Goal: Task Accomplishment & Management: Use online tool/utility

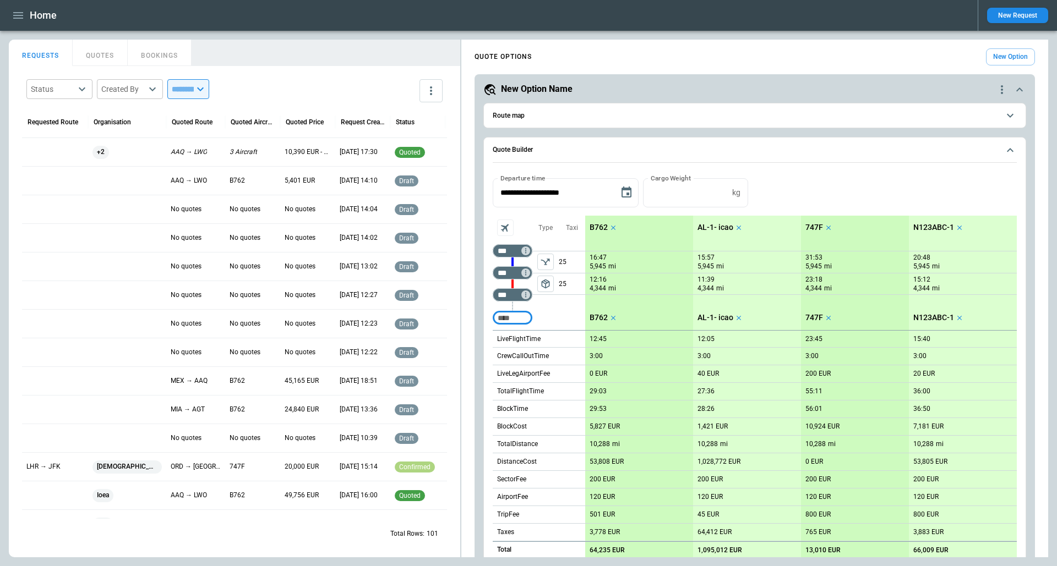
click at [46, 459] on div "LHR → JFK" at bounding box center [55, 466] width 66 height 29
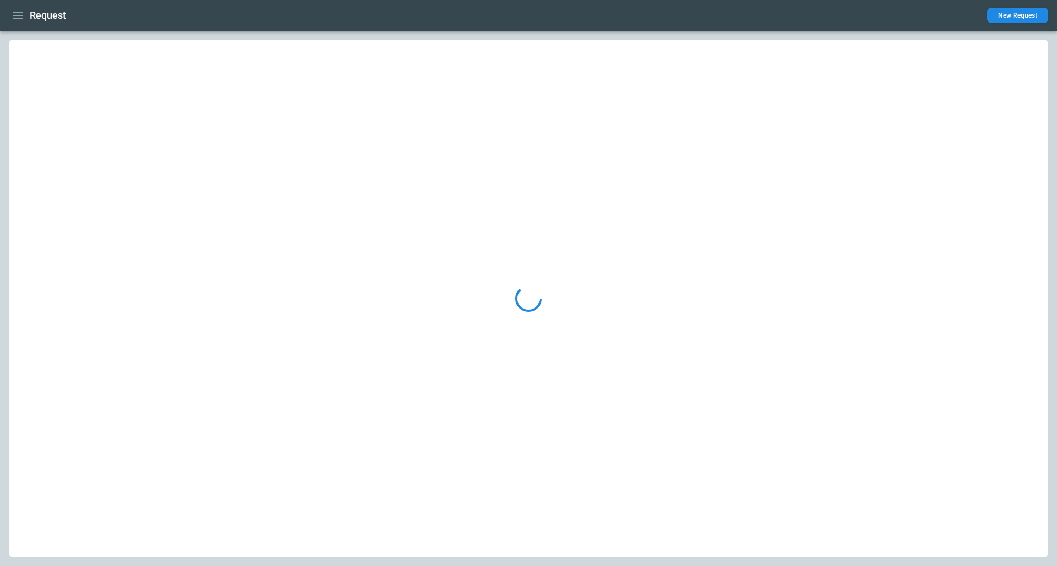
click at [40, 494] on div at bounding box center [528, 299] width 1039 height 518
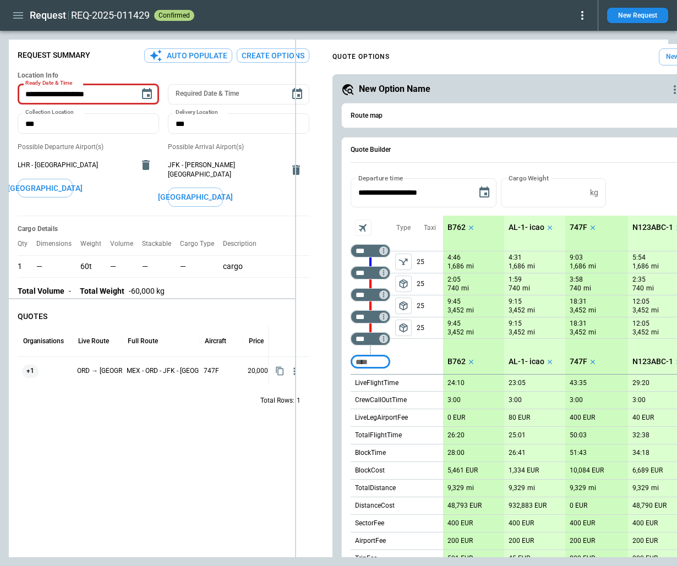
type textarea "*"
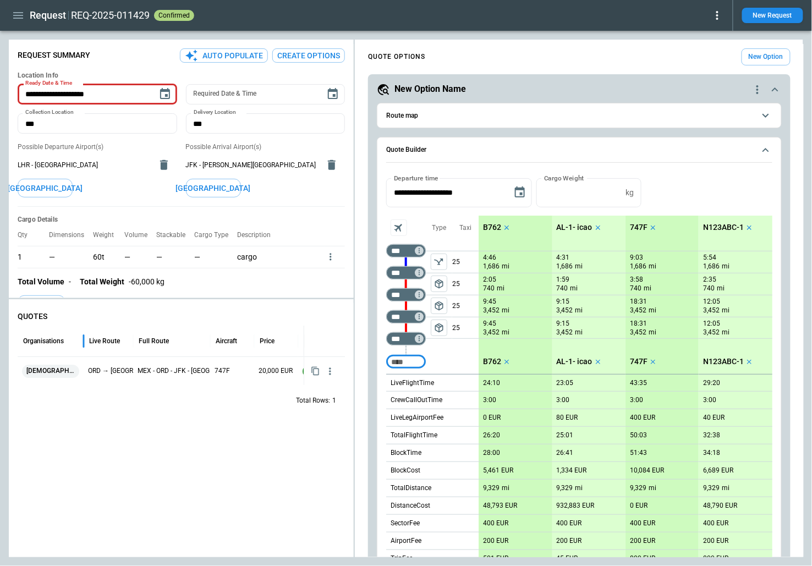
drag, startPoint x: 75, startPoint y: 344, endPoint x: 86, endPoint y: 344, distance: 11.0
click at [86, 344] on div at bounding box center [84, 341] width 6 height 31
drag, startPoint x: 211, startPoint y: 348, endPoint x: 227, endPoint y: 346, distance: 15.5
click at [227, 346] on div at bounding box center [226, 341] width 6 height 31
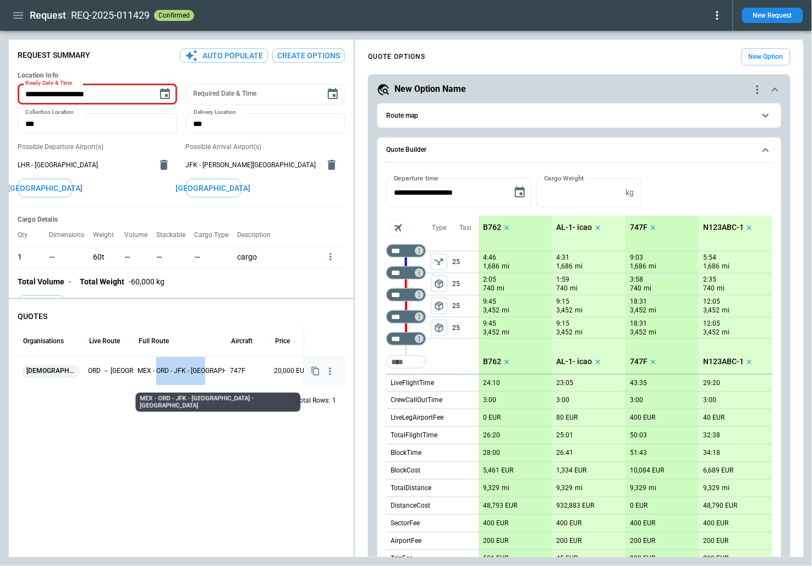
drag, startPoint x: 206, startPoint y: 370, endPoint x: 157, endPoint y: 371, distance: 48.4
click at [157, 371] on p "MEX - ORD - JFK - [GEOGRAPHIC_DATA] - [GEOGRAPHIC_DATA]" at bounding box center [230, 371] width 185 height 28
click at [216, 466] on div "QUOTES Organisations Live Route Full Route Aircraft Price Status eveist ORD → […" at bounding box center [181, 430] width 345 height 254
click at [305, 333] on button "package_2" at bounding box center [439, 328] width 17 height 17
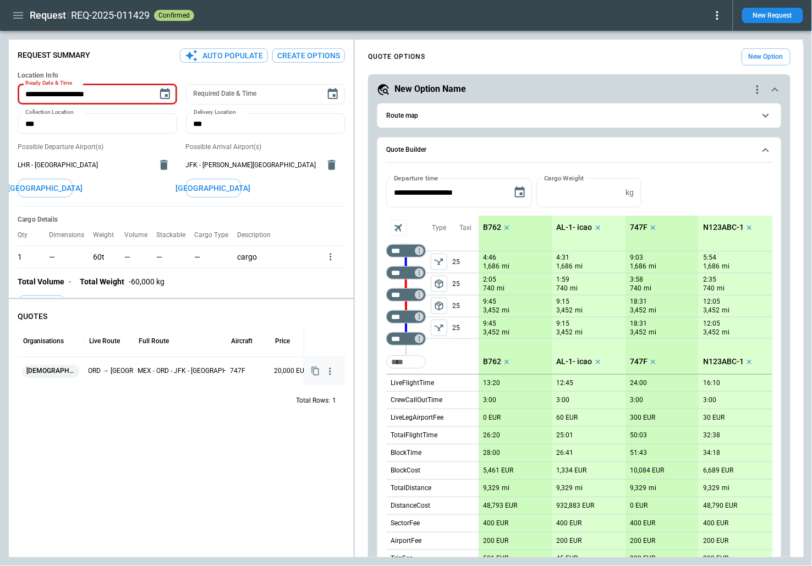
click at [305, 143] on button "Quote Builder" at bounding box center [579, 150] width 386 height 25
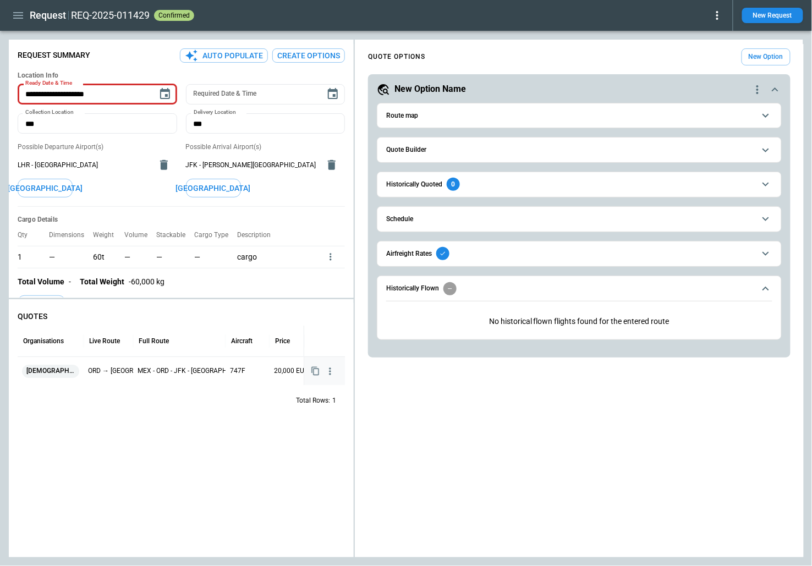
click at [305, 282] on span "Historically Flown" at bounding box center [570, 288] width 368 height 13
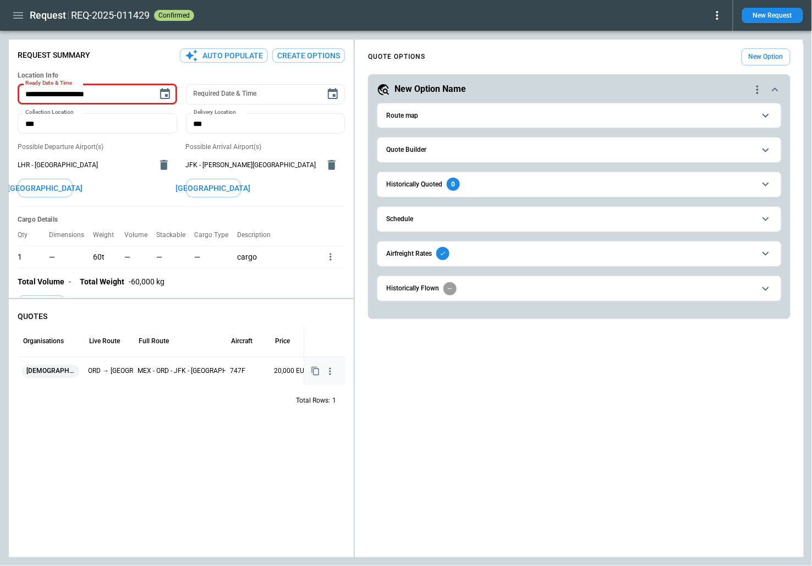
click at [305, 91] on h5 "New Option Name" at bounding box center [431, 89] width 72 height 12
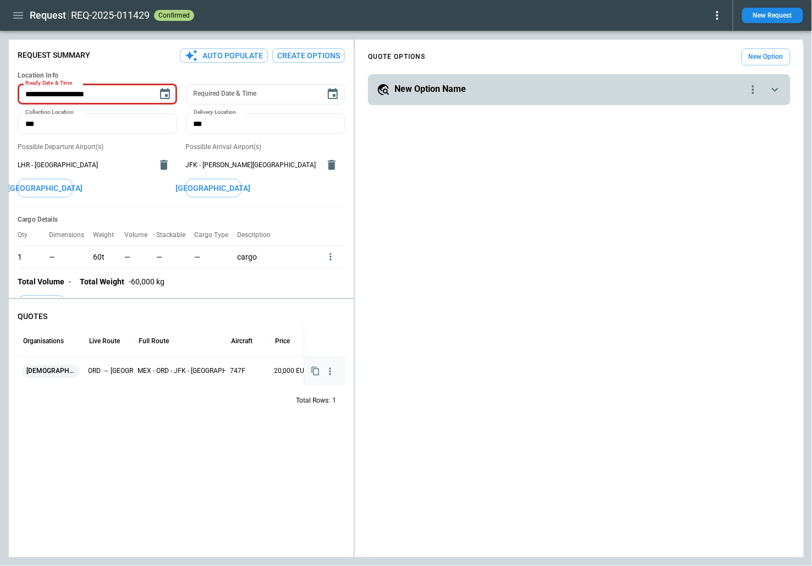
click at [305, 91] on h5 "New Option Name" at bounding box center [431, 89] width 72 height 12
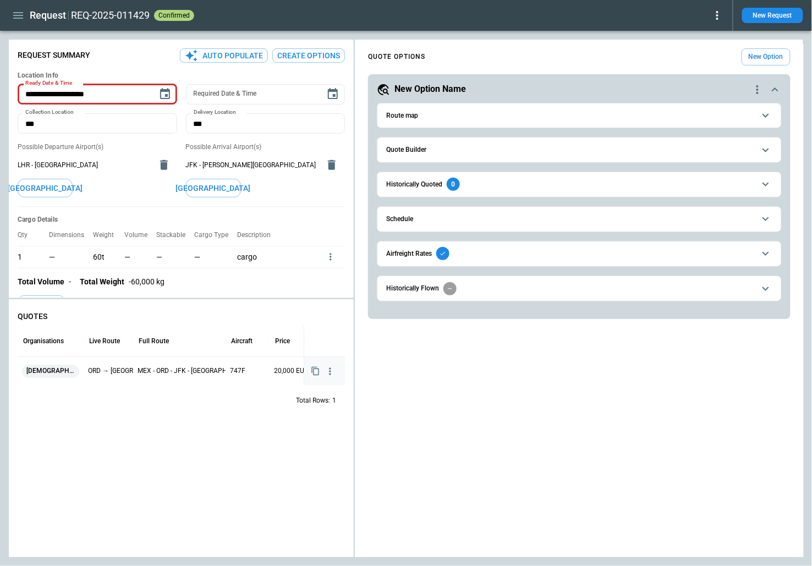
click at [305, 151] on h6 "Quote Builder" at bounding box center [406, 149] width 40 height 7
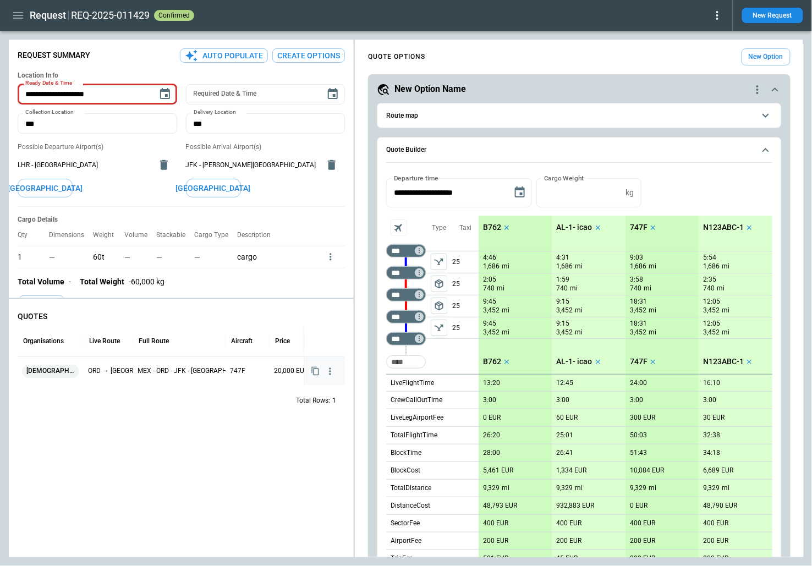
click at [305, 302] on p "9:45" at bounding box center [489, 302] width 13 height 8
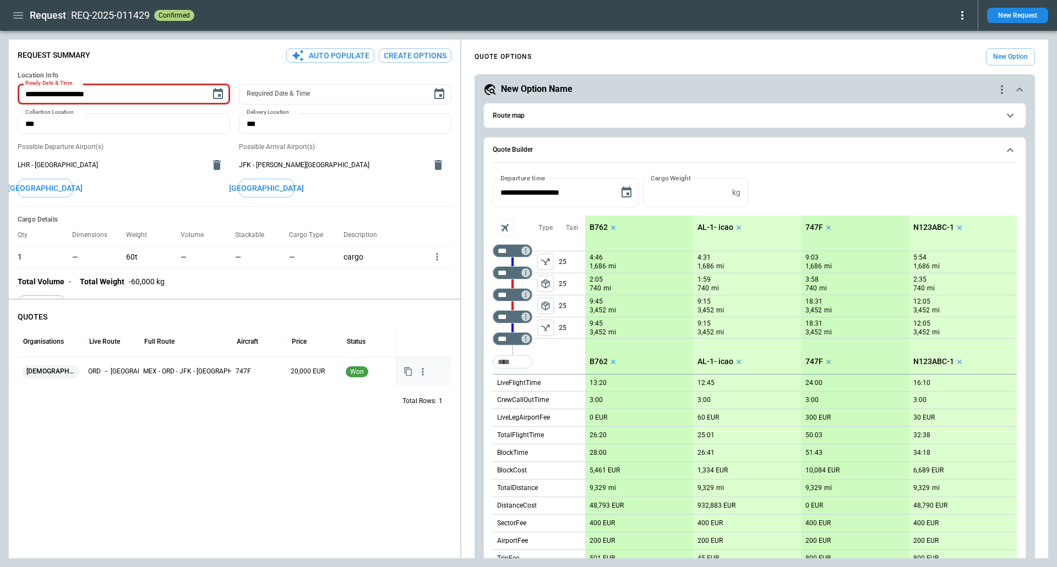
scroll to position [275, 0]
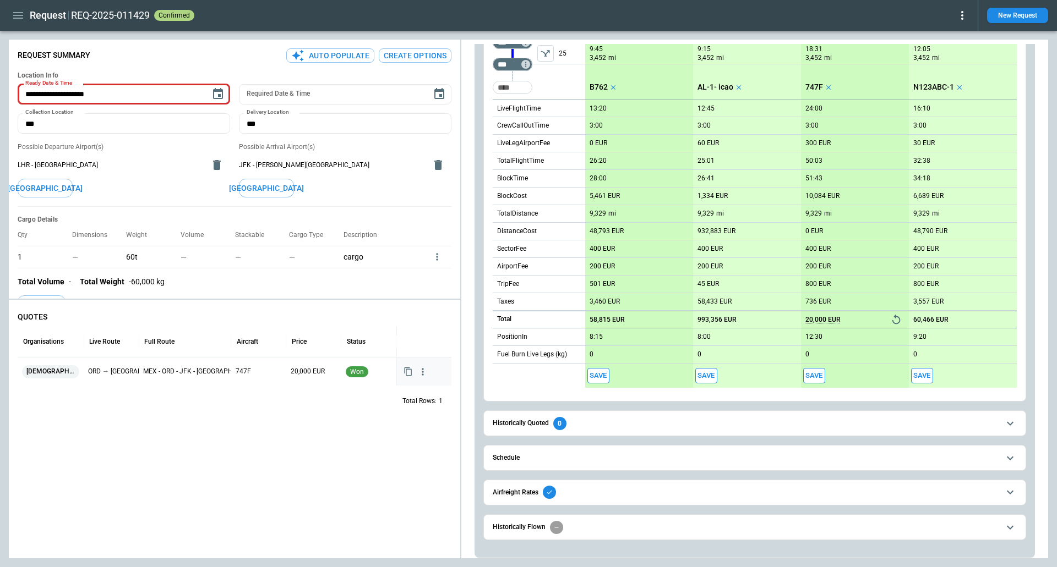
click at [305, 450] on button "Schedule" at bounding box center [755, 458] width 524 height 25
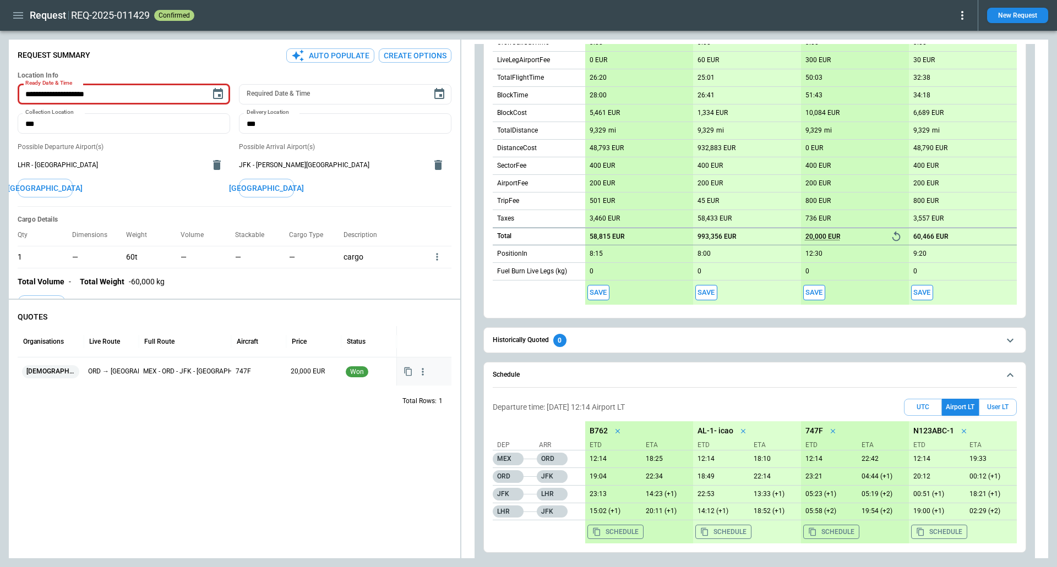
scroll to position [408, 0]
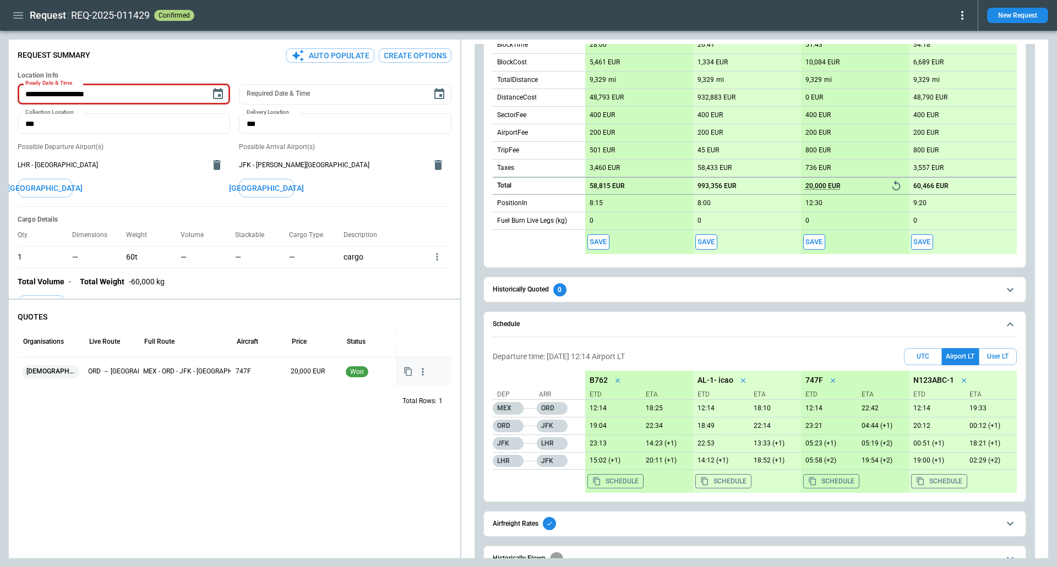
click at [305, 375] on icon "button" at bounding box center [407, 371] width 9 height 9
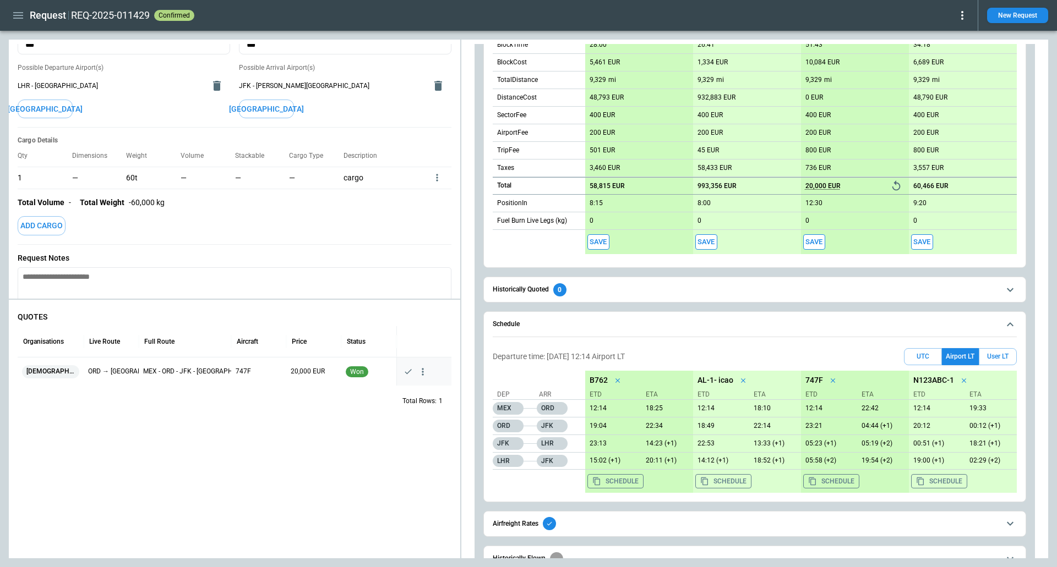
scroll to position [160, 0]
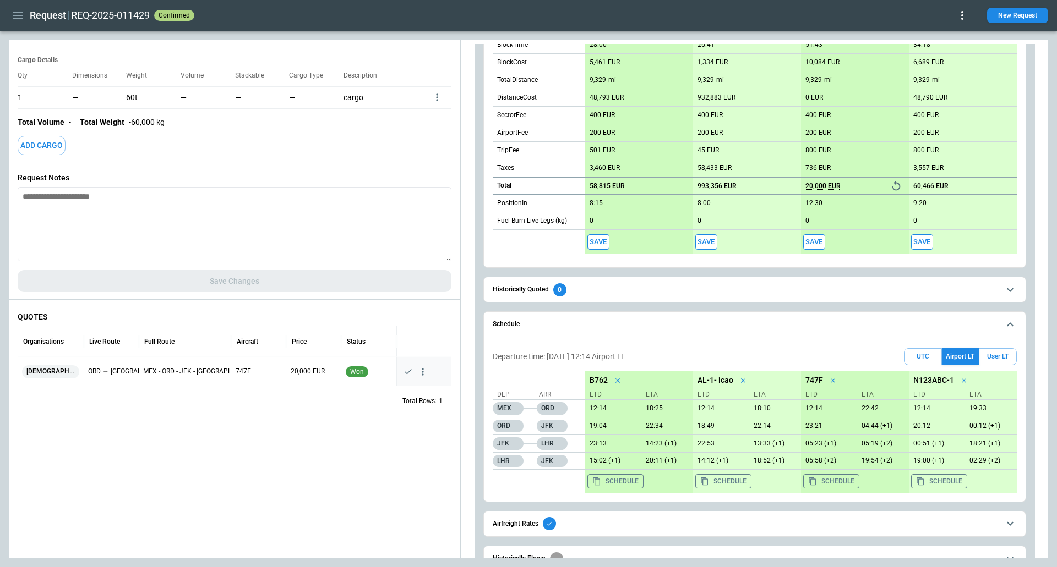
type textarea "*"
click at [303, 222] on textarea at bounding box center [235, 224] width 434 height 74
paste textarea "**********"
type textarea "**********"
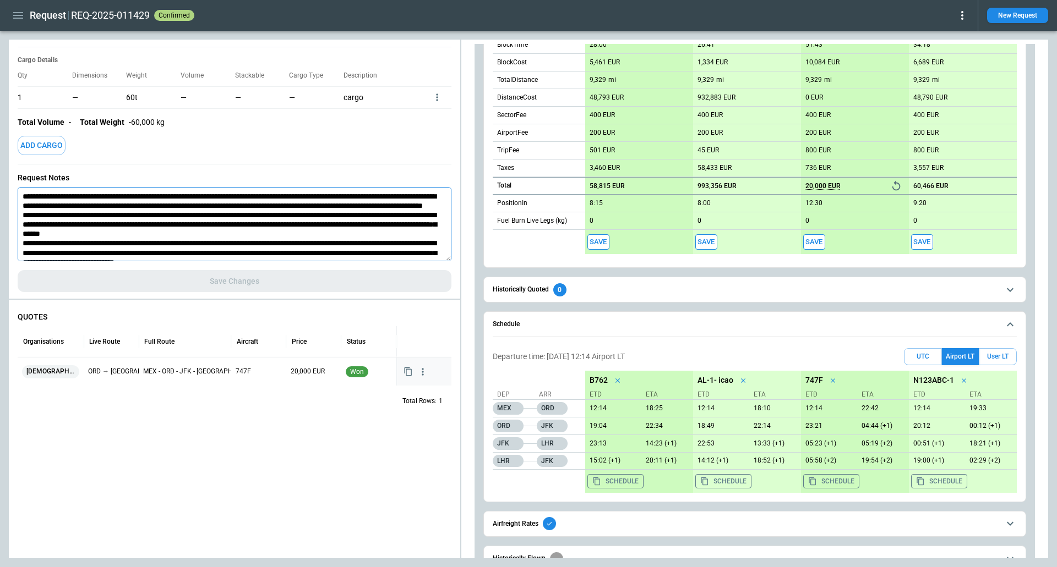
type textarea "*"
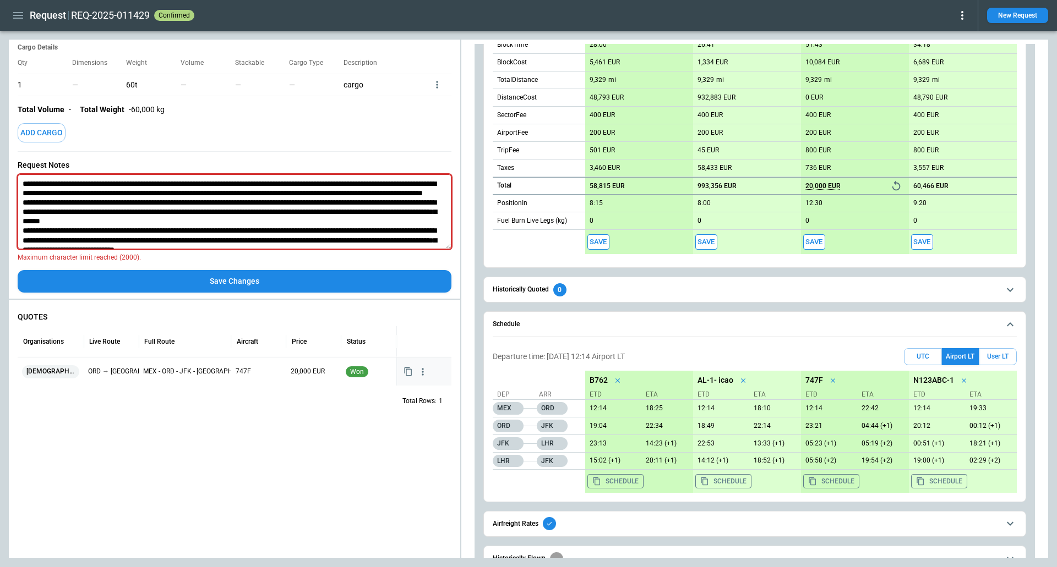
scroll to position [170, 0]
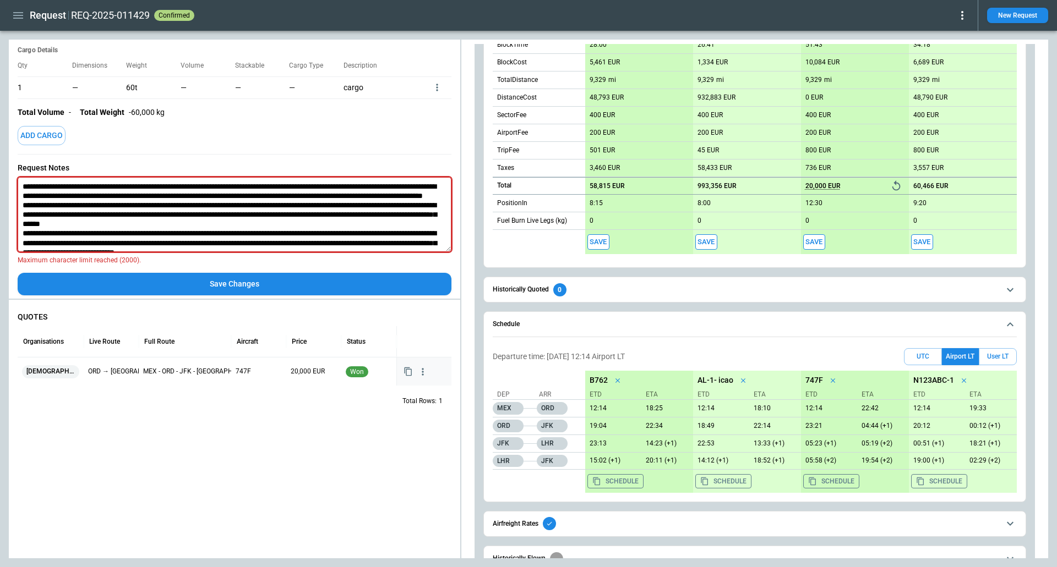
drag, startPoint x: 175, startPoint y: 214, endPoint x: 170, endPoint y: 174, distance: 40.6
click at [170, 172] on div "Request Notes * Maximum character limit reached (2000)." at bounding box center [235, 214] width 434 height 119
drag, startPoint x: 172, startPoint y: 183, endPoint x: 174, endPoint y: 209, distance: 26.0
click at [174, 208] on textarea at bounding box center [235, 214] width 434 height 75
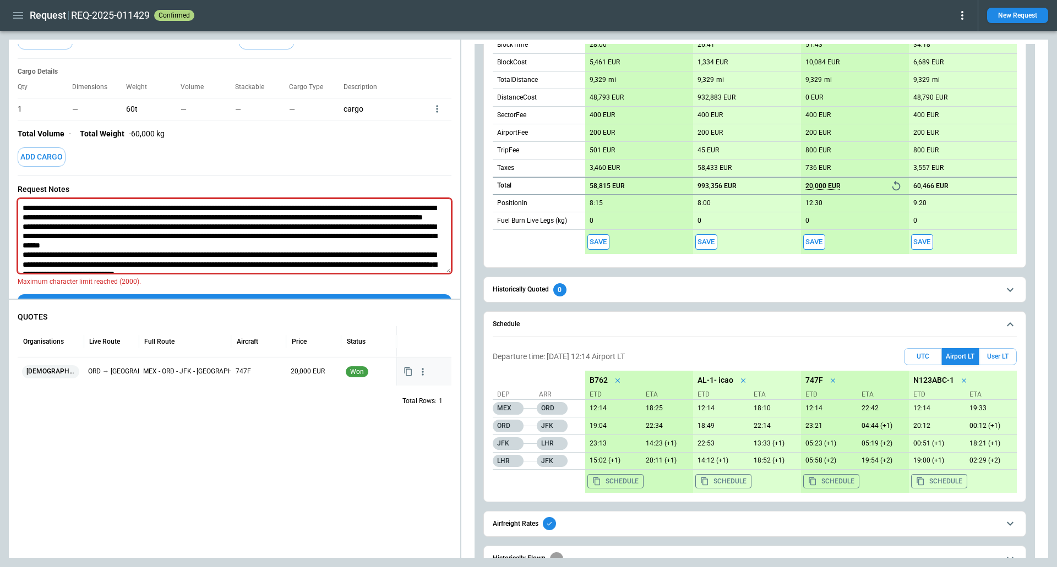
scroll to position [172, 0]
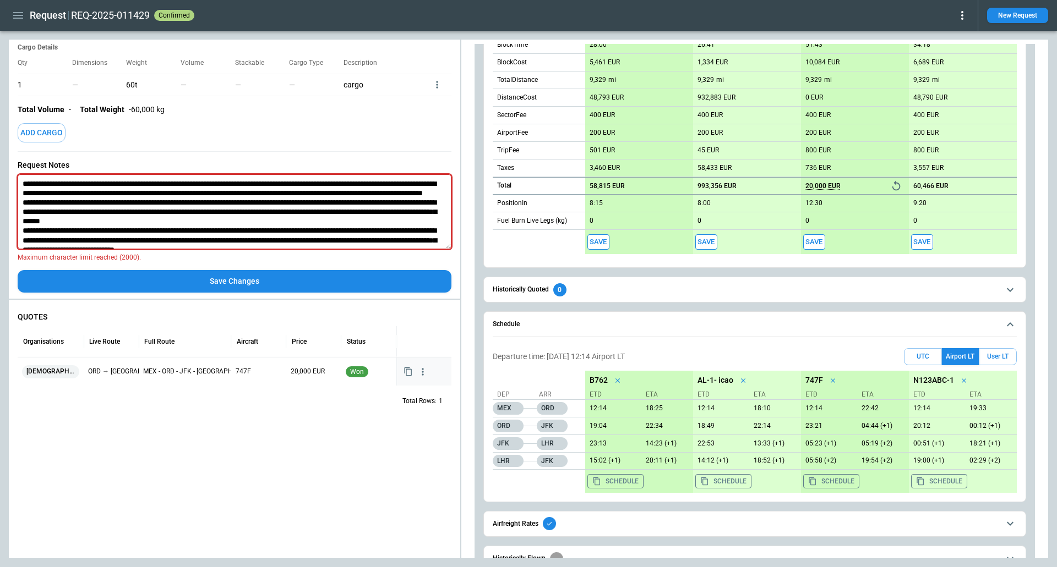
click at [142, 217] on textarea at bounding box center [235, 211] width 434 height 75
drag, startPoint x: 245, startPoint y: 238, endPoint x: 16, endPoint y: 143, distance: 248.5
click at [16, 143] on div "**********" at bounding box center [234, 87] width 451 height 430
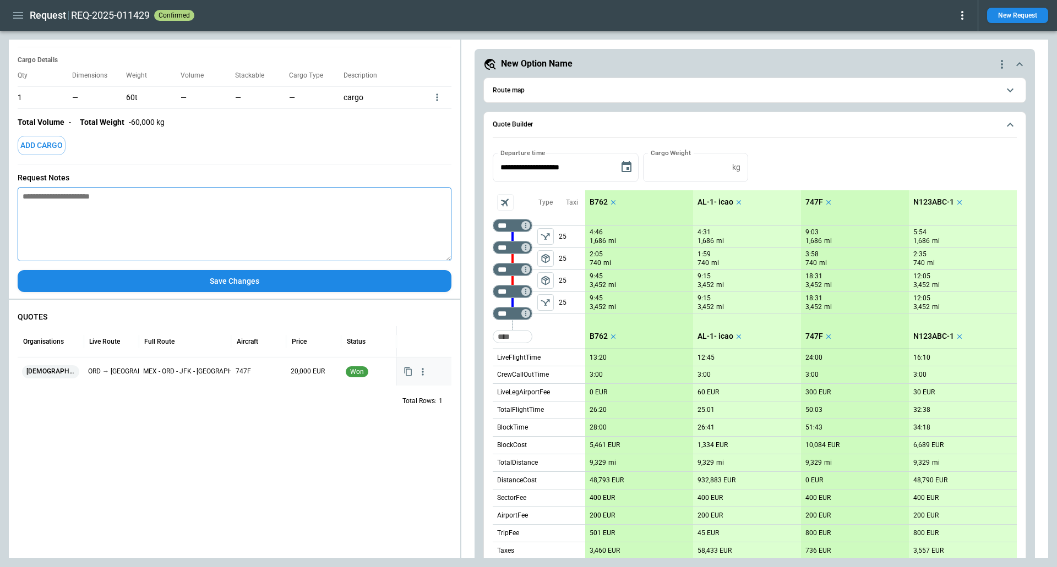
scroll to position [0, 0]
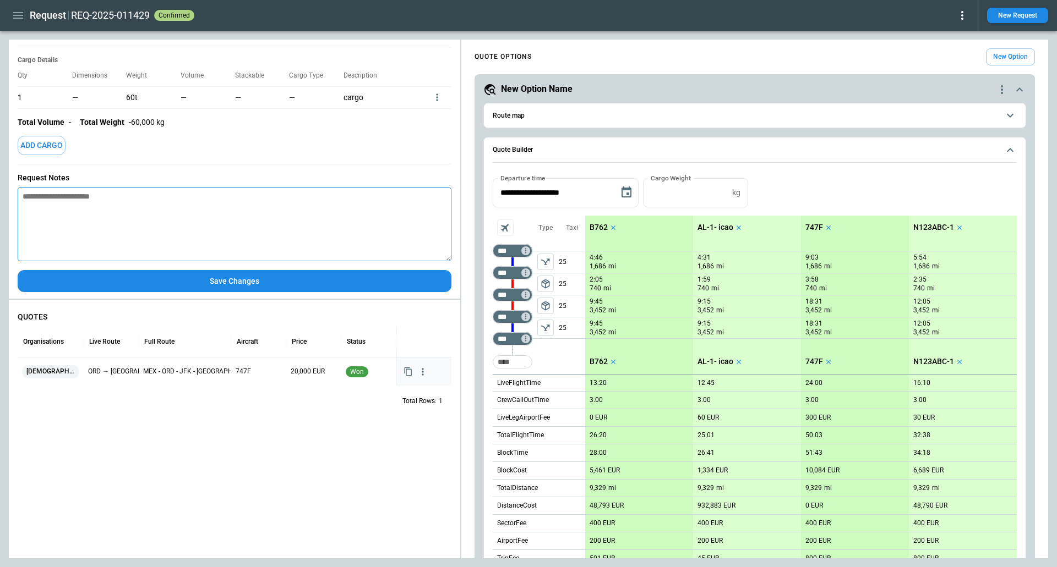
click at [305, 224] on icon "scrollable content" at bounding box center [613, 228] width 8 height 8
type textarea "*"
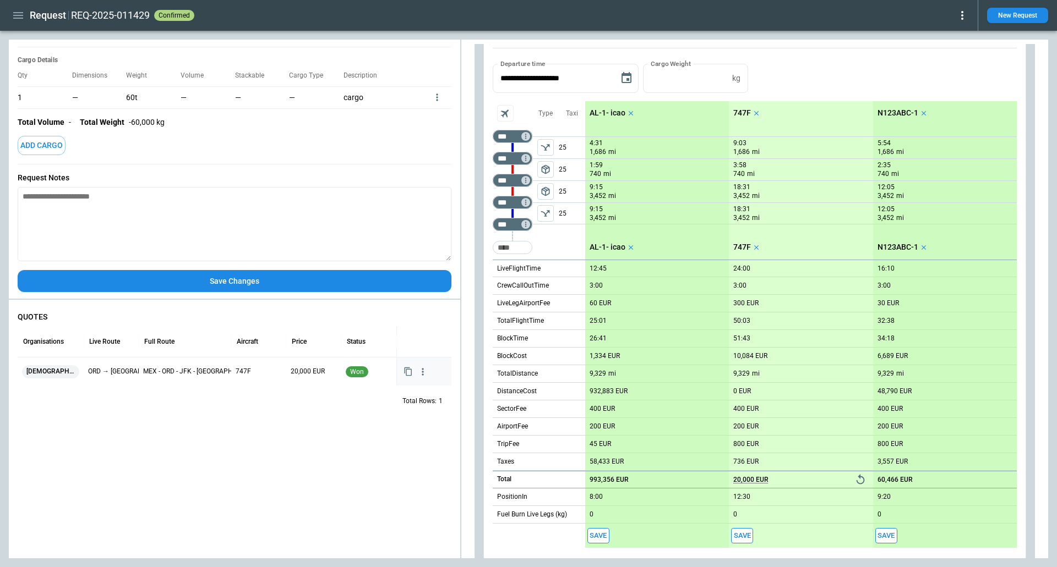
scroll to position [116, 0]
click at [305, 229] on div "4:31 1,686 mi 1:59 740 mi 9:15 3,452 mi 9:15 3,452 mi" at bounding box center [657, 179] width 144 height 110
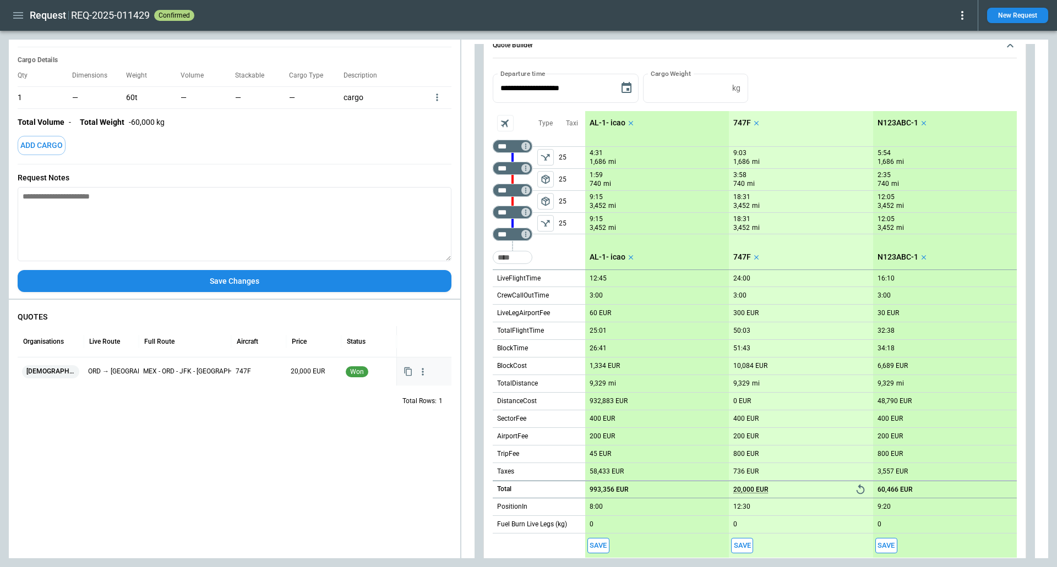
scroll to position [102, 0]
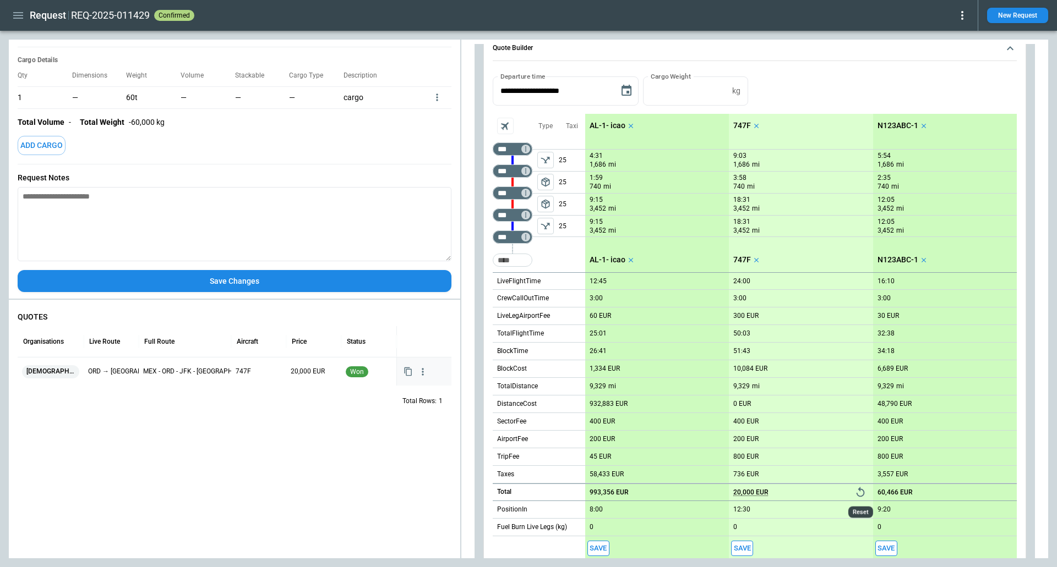
click at [305, 489] on icon "Reset" at bounding box center [860, 493] width 12 height 12
